Goal: Task Accomplishment & Management: Manage account settings

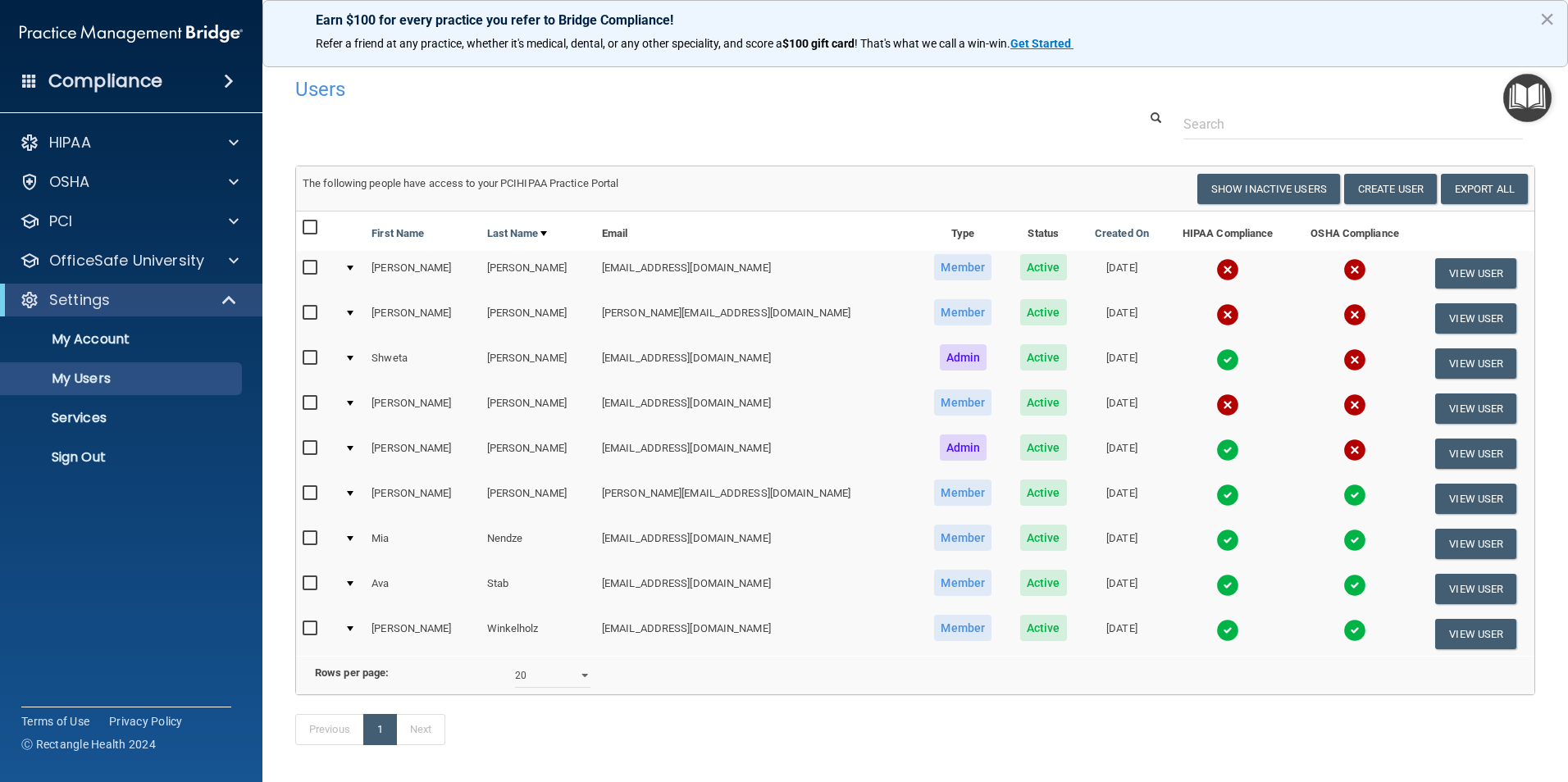
select select "20"
click at [1469, 447] on button "View User" at bounding box center [1475, 454] width 82 height 31
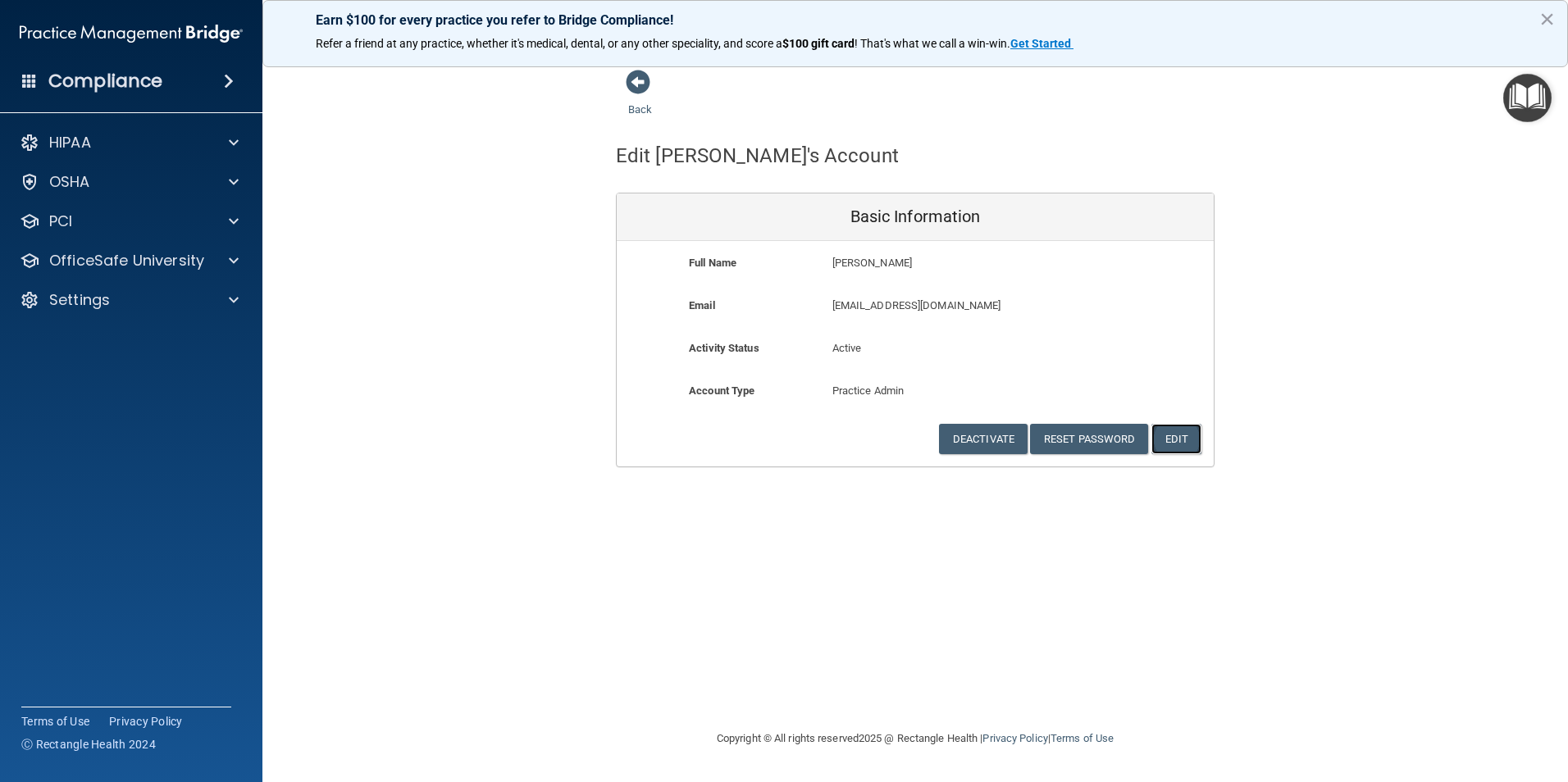
click at [1185, 439] on button "Edit" at bounding box center [1176, 439] width 50 height 31
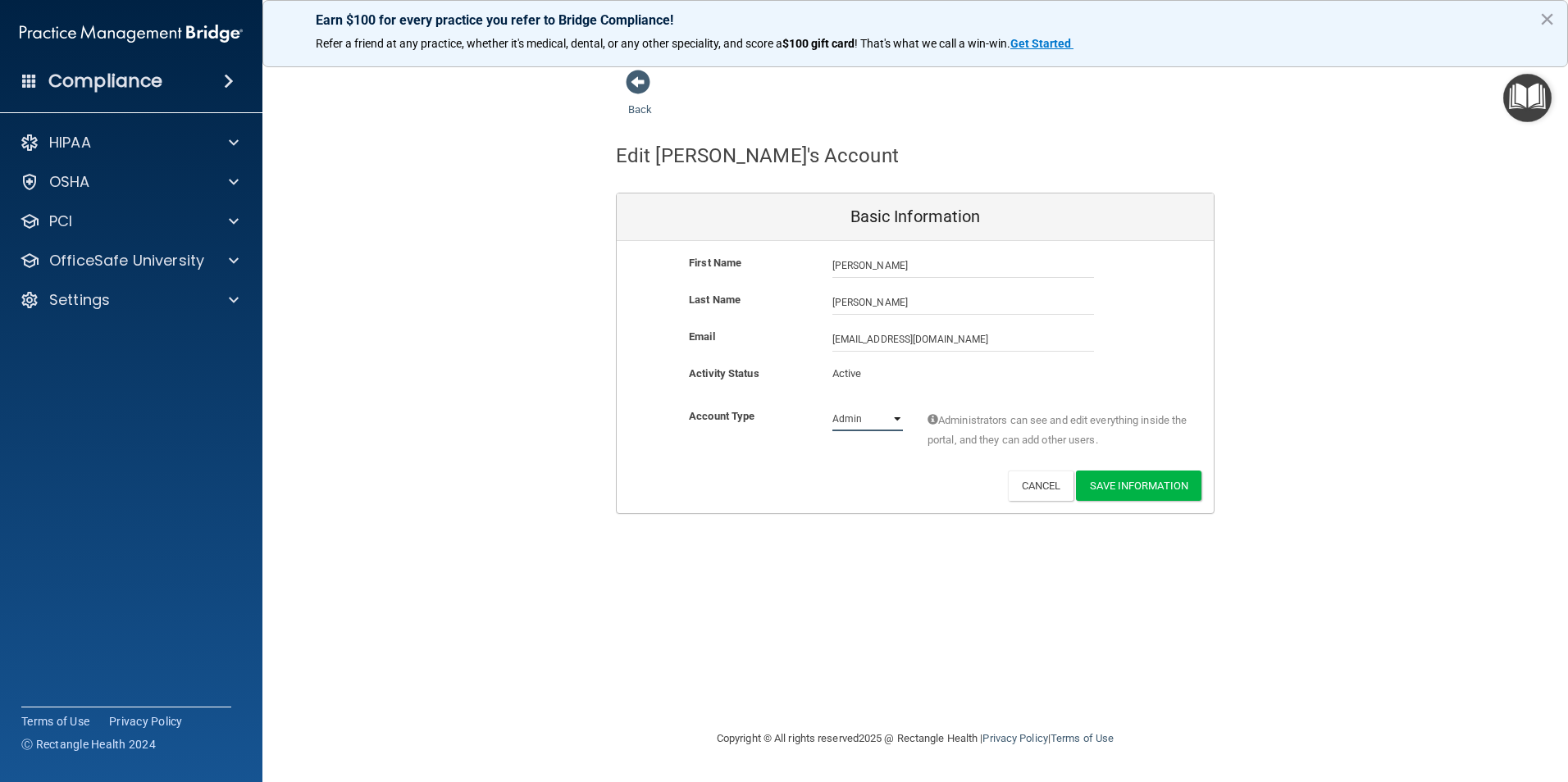
click at [876, 415] on select "Admin Member" at bounding box center [867, 420] width 70 height 25
select select "practice_member"
click at [832, 407] on select "Admin Member" at bounding box center [867, 420] width 70 height 25
click at [1148, 486] on button "Save Information" at bounding box center [1138, 485] width 125 height 31
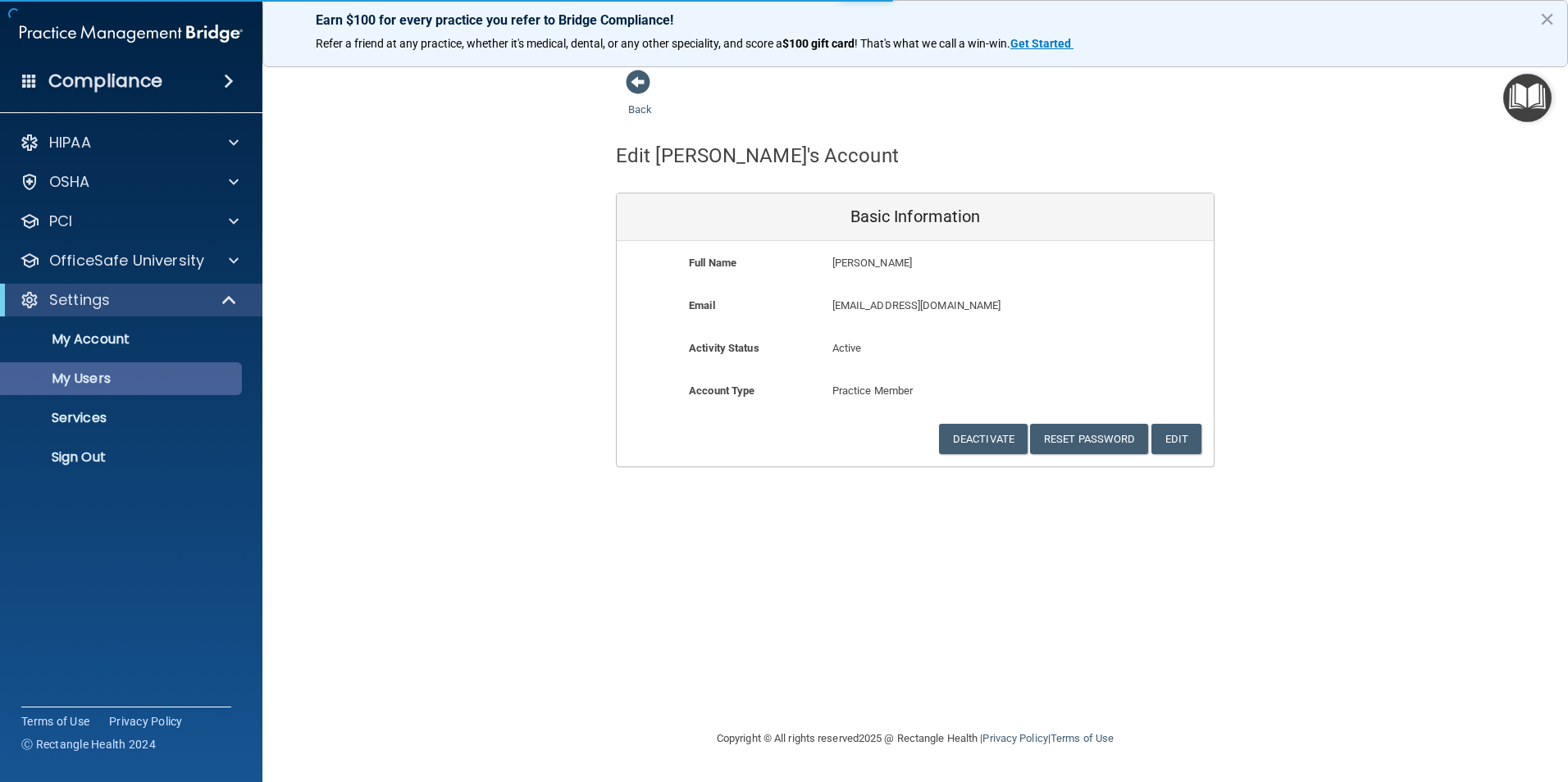
select select "20"
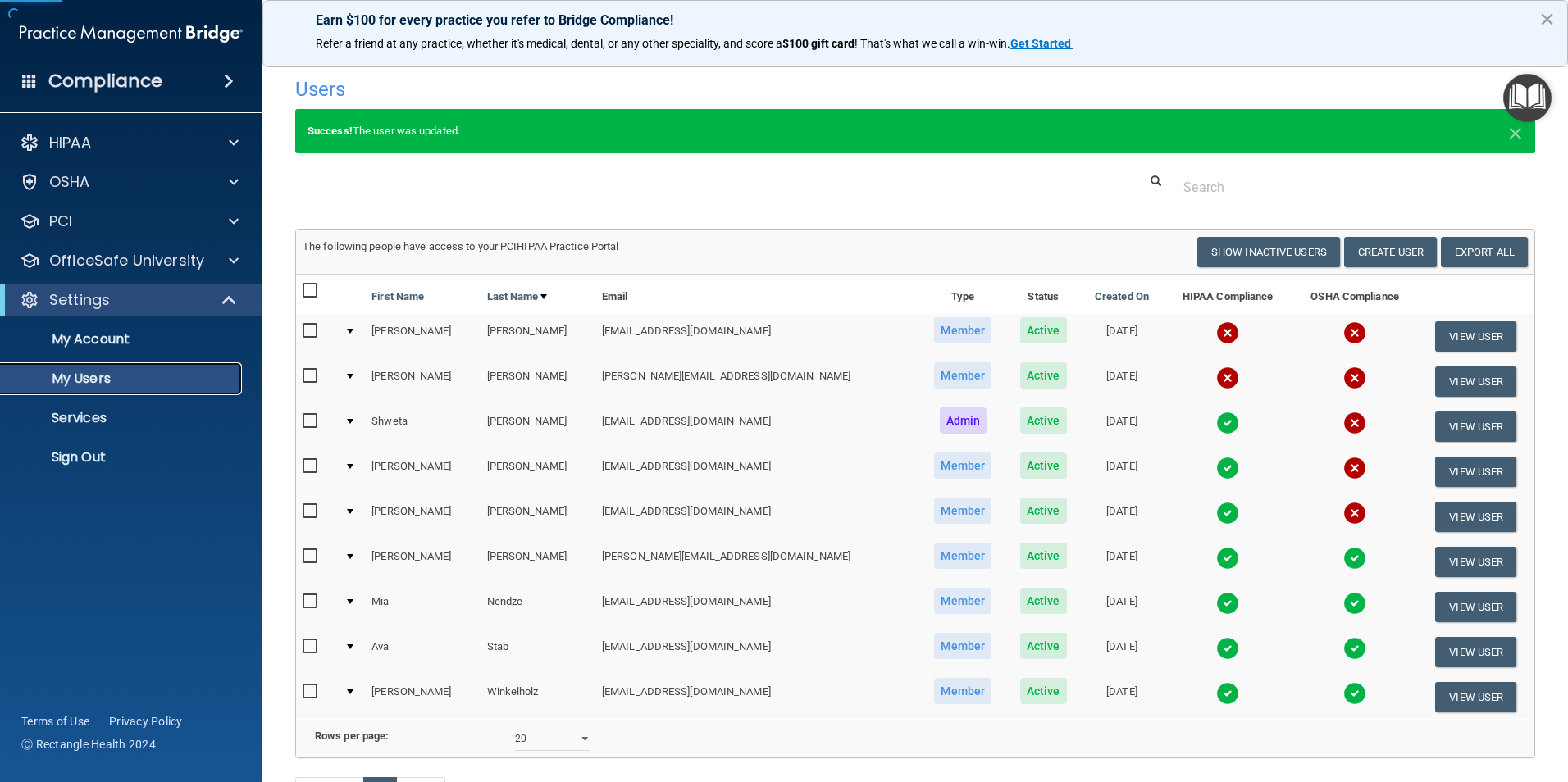
click at [105, 374] on p "My Users" at bounding box center [122, 378] width 224 height 17
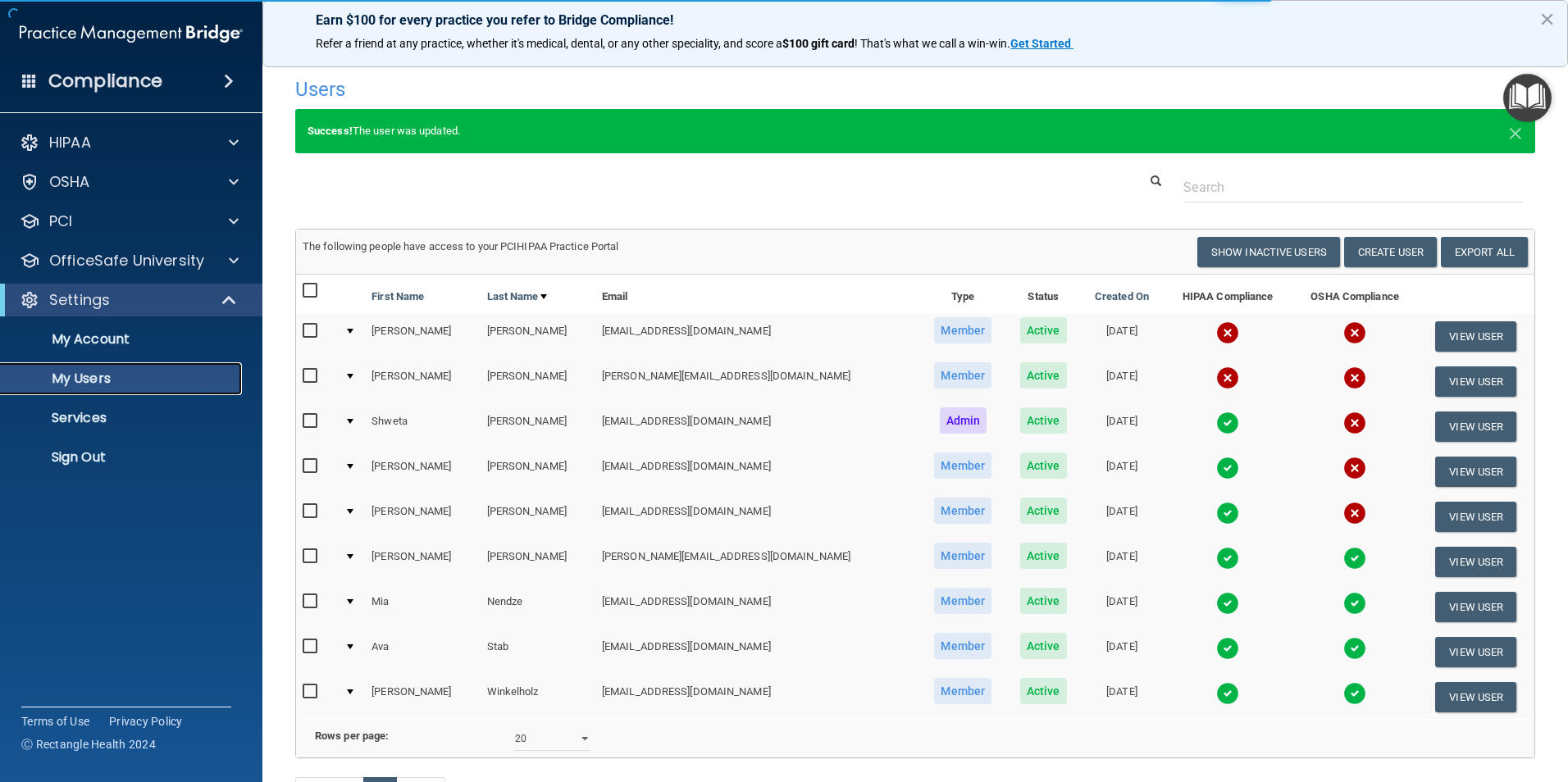
select select "20"
